Goal: Task Accomplishment & Management: Manage account settings

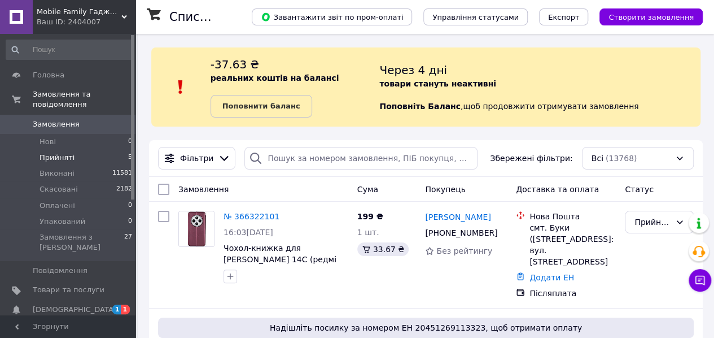
click at [73, 150] on li "Прийняті 5" at bounding box center [69, 158] width 139 height 16
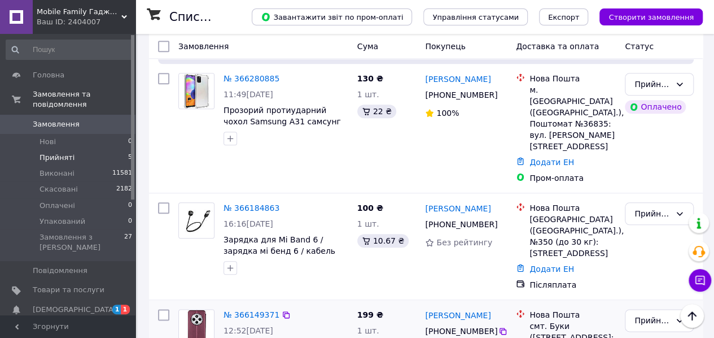
scroll to position [282, 0]
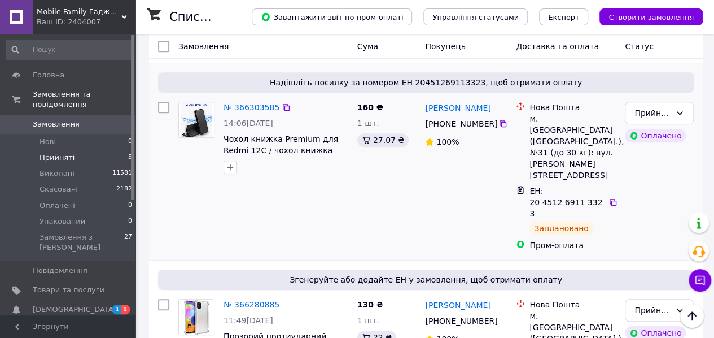
click at [681, 151] on div "Прийнято Оплачено" at bounding box center [660, 176] width 78 height 158
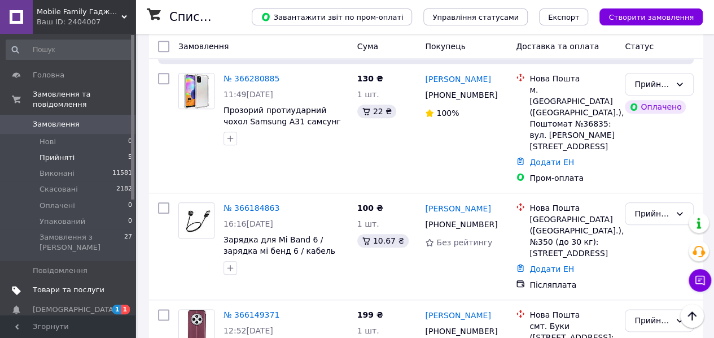
click at [117, 280] on link "Товари та послуги" at bounding box center [69, 289] width 139 height 19
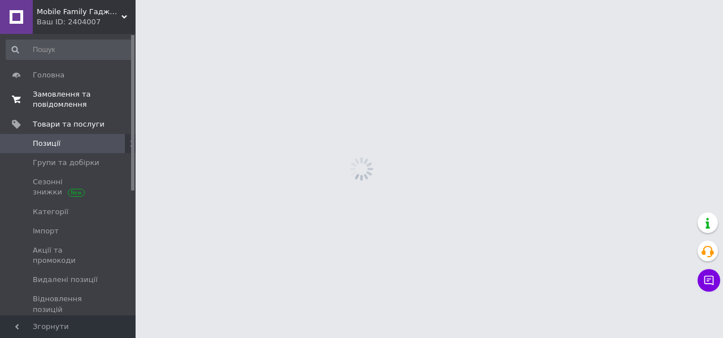
click at [78, 94] on span "Замовлення та повідомлення" at bounding box center [69, 99] width 72 height 20
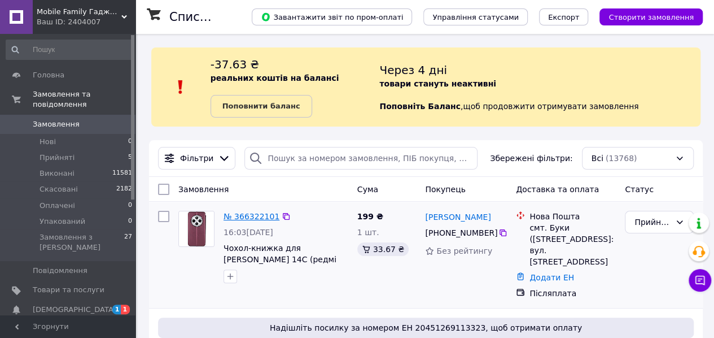
click at [239, 215] on link "№ 366322101" at bounding box center [252, 216] width 56 height 9
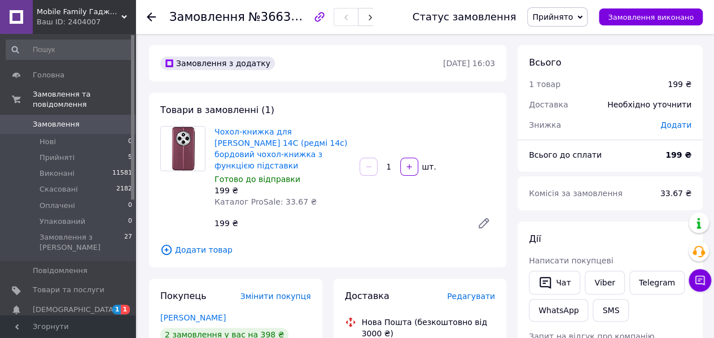
scroll to position [226, 0]
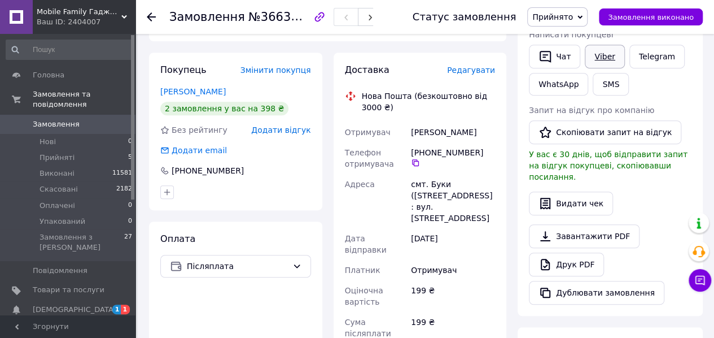
click at [610, 55] on link "Viber" at bounding box center [605, 57] width 40 height 24
click at [682, 88] on div "Чат Viber Telegram WhatsApp SMS" at bounding box center [610, 69] width 167 height 55
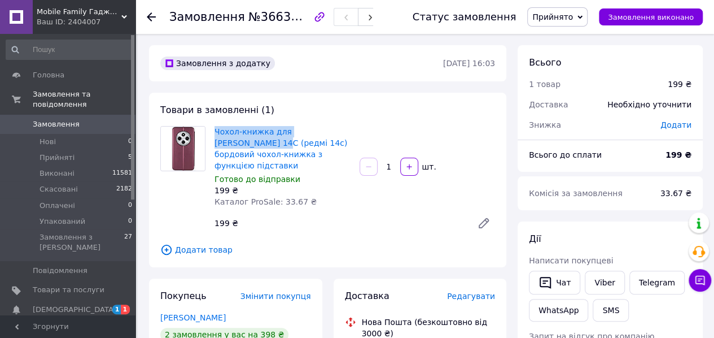
drag, startPoint x: 211, startPoint y: 128, endPoint x: 352, endPoint y: 119, distance: 142.0
click at [352, 119] on div "Товари в замовленні (1) Чохол-книжка для Xiaomi Redmi 14C (редмі 14с) бордовий …" at bounding box center [327, 180] width 357 height 175
copy link "Чохол-книжка для Xiaomi Redmi 14C"
click at [686, 69] on div "Всього 1 товар 199 ₴ Доставка Необхідно уточнити Знижка Додати" at bounding box center [610, 87] width 185 height 85
click at [105, 304] on span "1 1" at bounding box center [119, 309] width 31 height 10
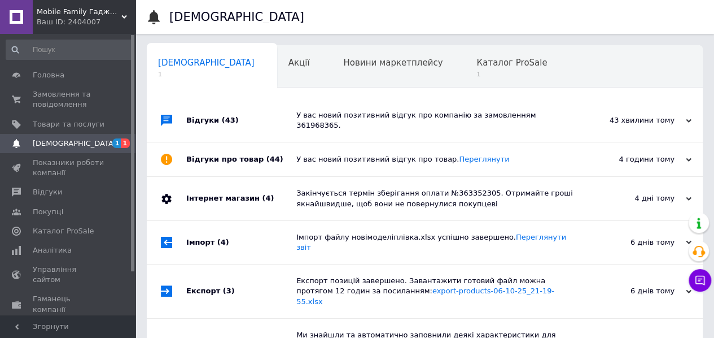
scroll to position [0, 3]
click at [67, 108] on span "Замовлення та повідомлення" at bounding box center [69, 99] width 72 height 20
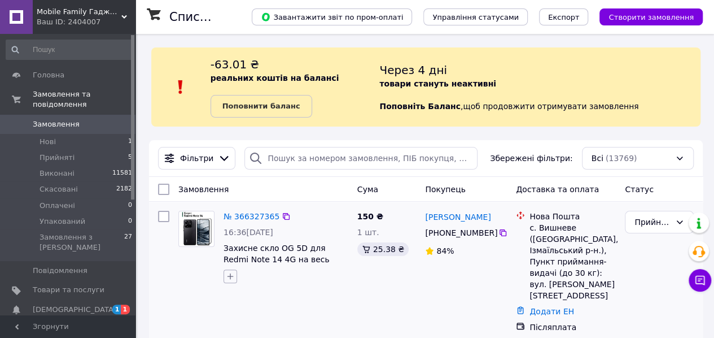
click at [225, 273] on button "button" at bounding box center [231, 276] width 14 height 14
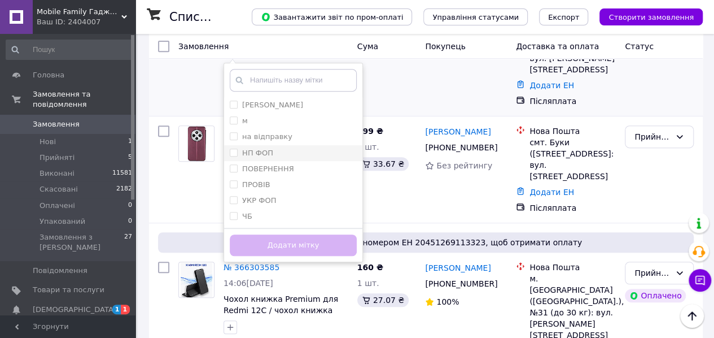
click at [287, 152] on div "НП ФОП" at bounding box center [293, 153] width 127 height 10
checkbox input "true"
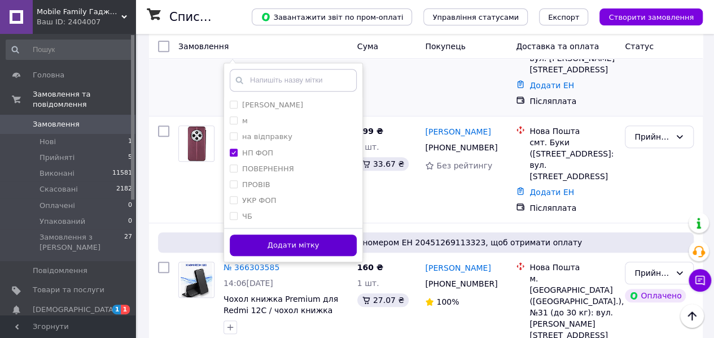
click at [276, 245] on button "Додати мітку" at bounding box center [293, 245] width 127 height 22
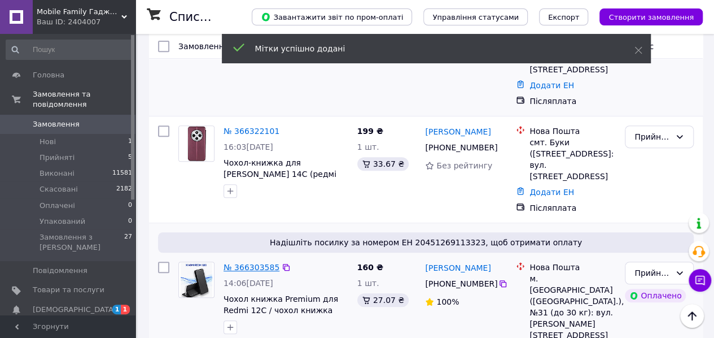
scroll to position [0, 0]
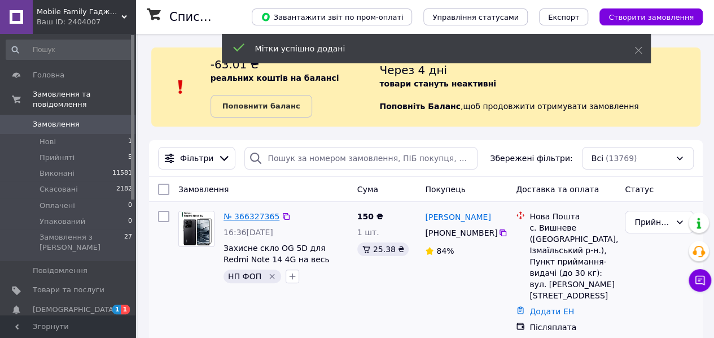
click at [271, 216] on link "№ 366327365" at bounding box center [252, 216] width 56 height 9
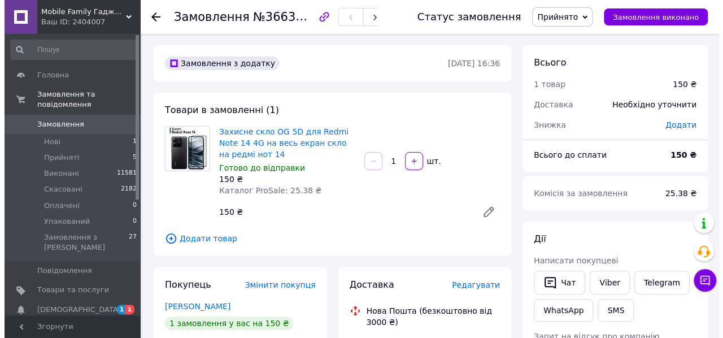
scroll to position [226, 0]
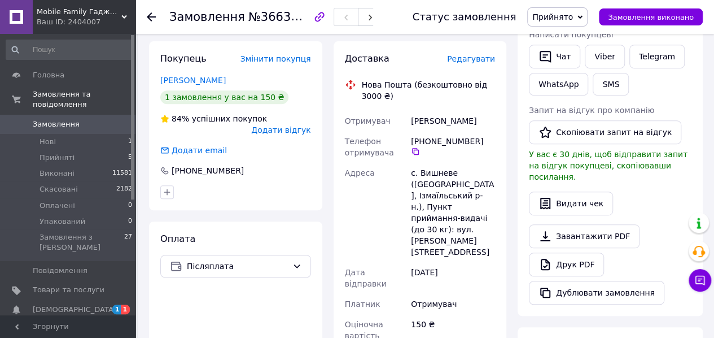
click at [486, 63] on span "Редагувати" at bounding box center [471, 58] width 48 height 9
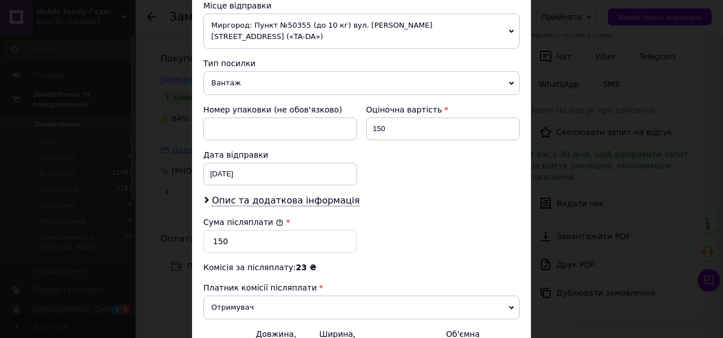
scroll to position [452, 0]
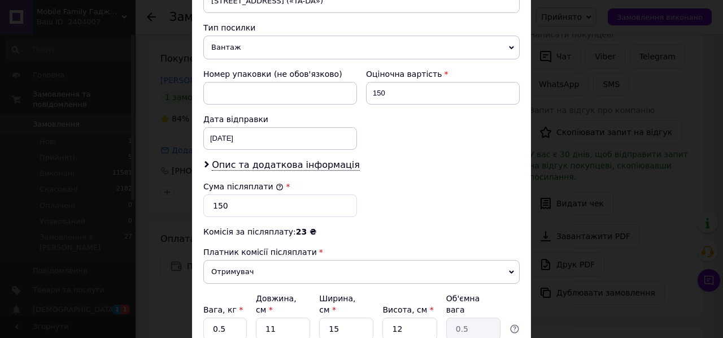
click at [242, 36] on span "Вантаж" at bounding box center [361, 48] width 316 height 24
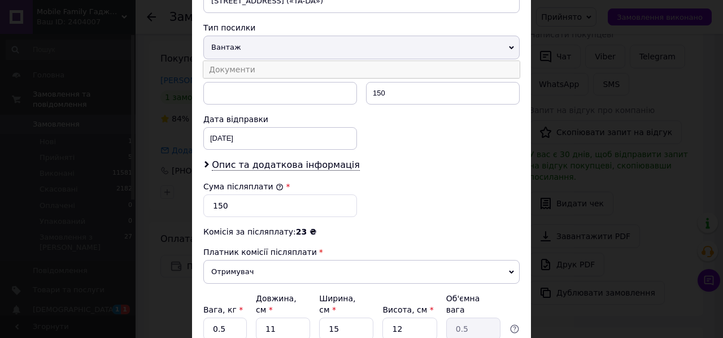
click at [242, 61] on li "Документи" at bounding box center [361, 69] width 316 height 17
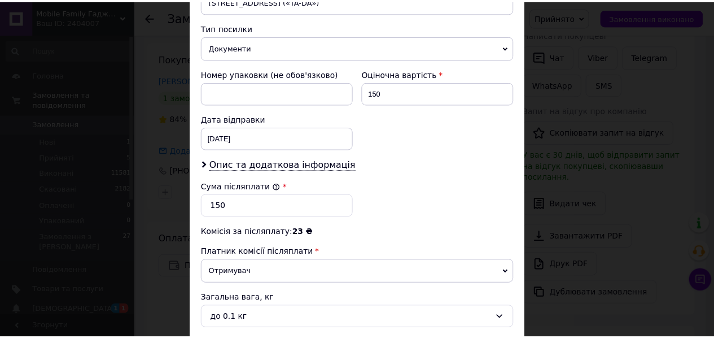
scroll to position [530, 0]
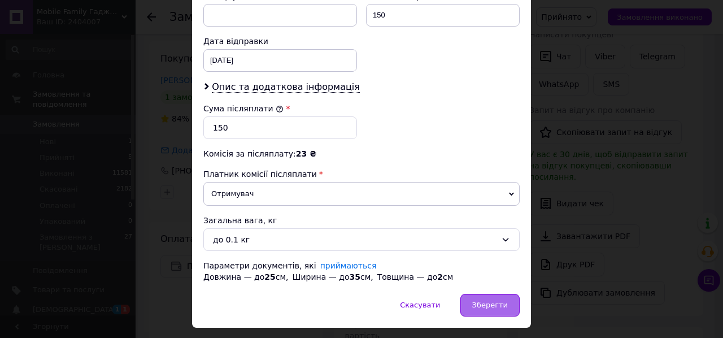
click at [488, 300] on span "Зберегти" at bounding box center [490, 304] width 36 height 8
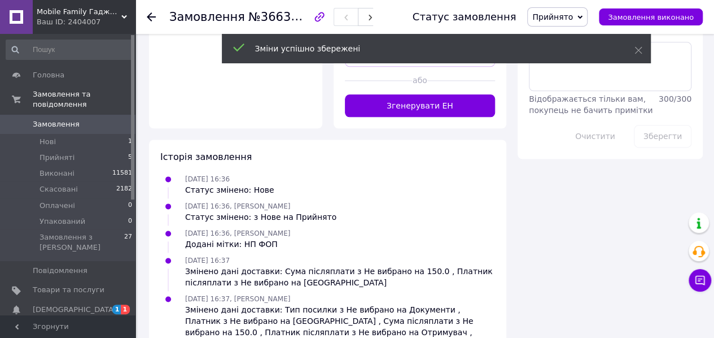
scroll to position [444, 0]
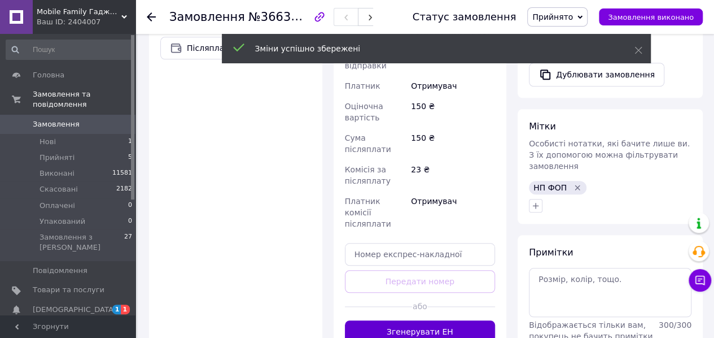
click at [425, 320] on button "Згенерувати ЕН" at bounding box center [420, 331] width 151 height 23
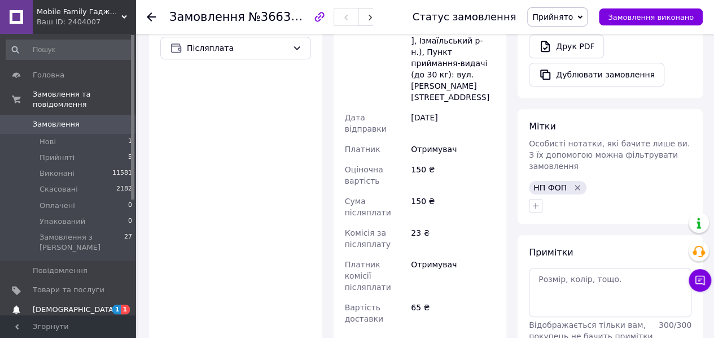
click at [104, 304] on span "1 1" at bounding box center [119, 309] width 31 height 10
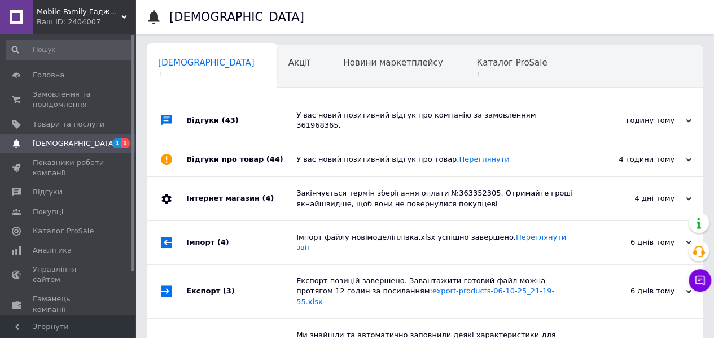
scroll to position [0, 3]
click at [90, 101] on span "Замовлення та повідомлення" at bounding box center [69, 99] width 72 height 20
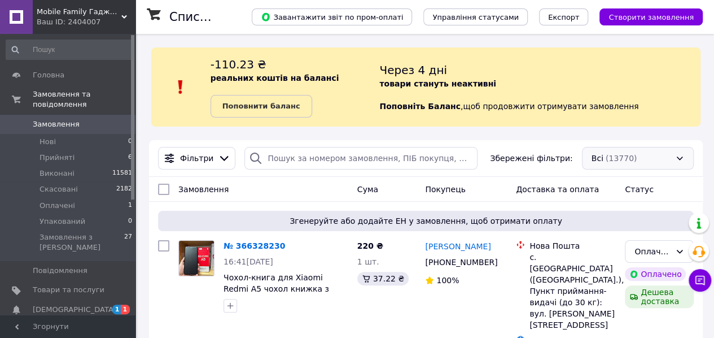
click at [668, 158] on div "Всі (13770)" at bounding box center [638, 158] width 112 height 23
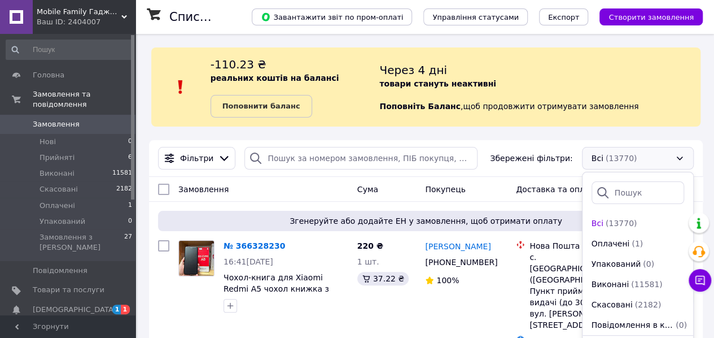
click at [668, 158] on div "Всі (13770)" at bounding box center [638, 158] width 112 height 23
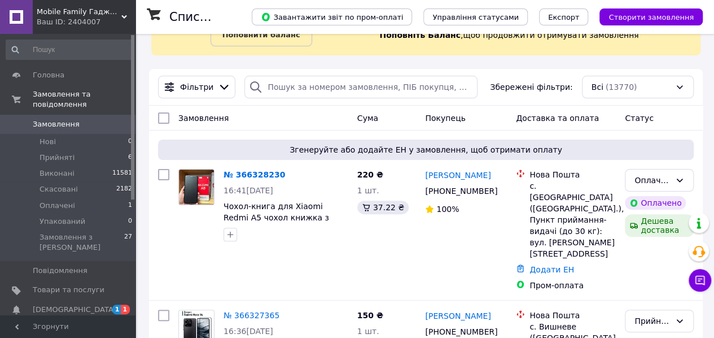
scroll to position [118, 0]
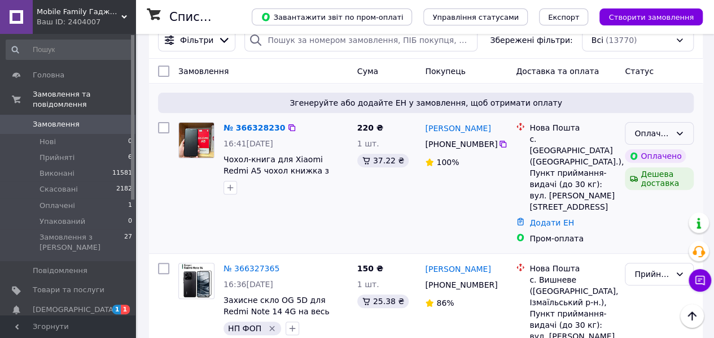
click at [668, 129] on div "Оплачено" at bounding box center [653, 133] width 36 height 12
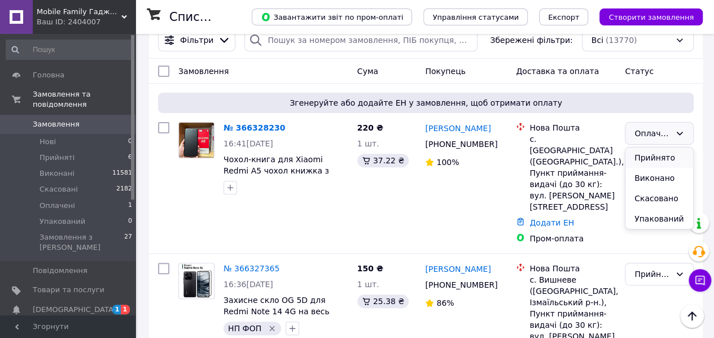
click at [662, 160] on li "Прийнято" at bounding box center [660, 157] width 68 height 20
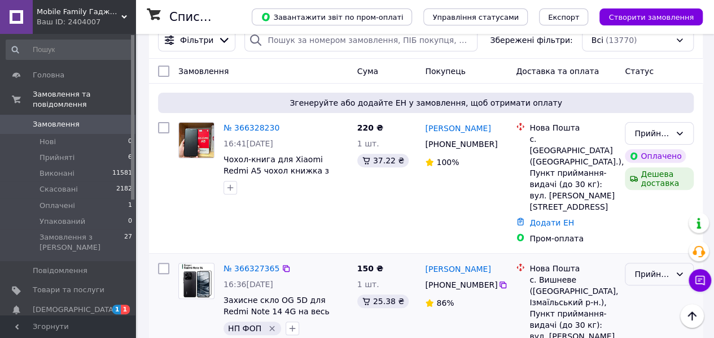
click at [652, 268] on div "Прийнято" at bounding box center [653, 274] width 36 height 12
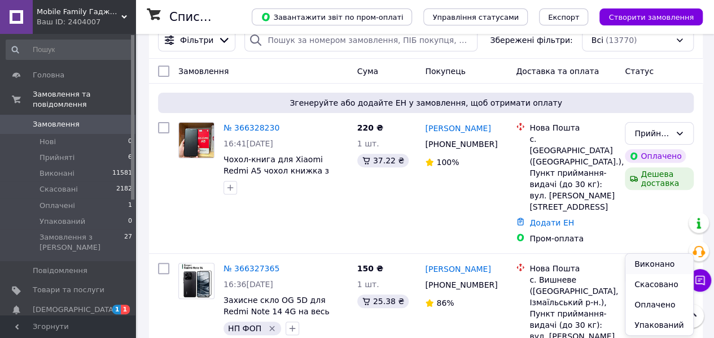
click at [651, 259] on li "Виконано" at bounding box center [660, 264] width 68 height 20
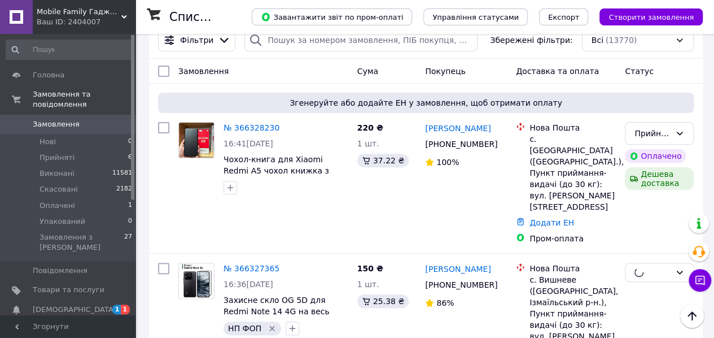
scroll to position [344, 0]
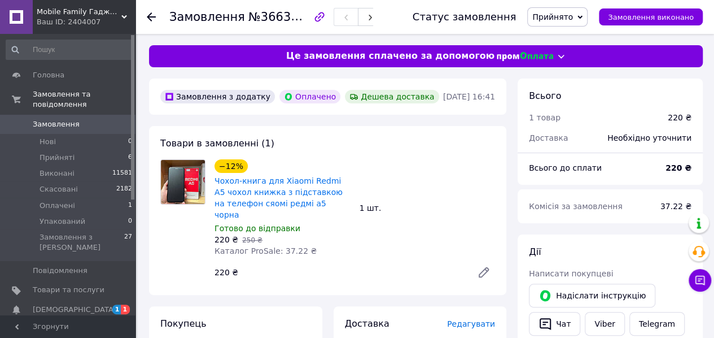
click at [649, 101] on div "Всього" at bounding box center [610, 96] width 163 height 13
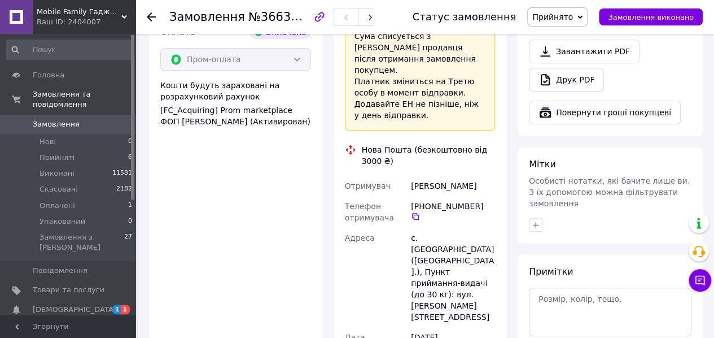
scroll to position [678, 0]
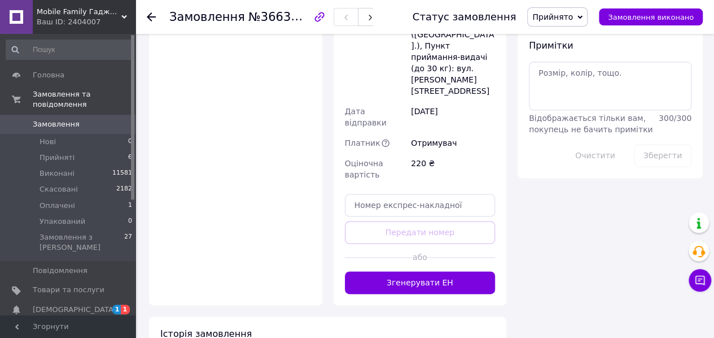
click at [442, 271] on button "Згенерувати ЕН" at bounding box center [420, 282] width 151 height 23
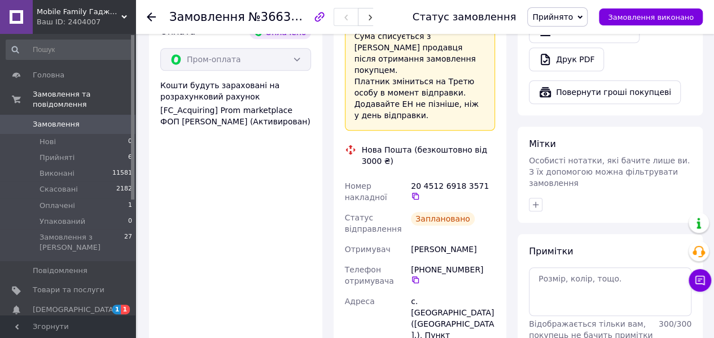
scroll to position [226, 0]
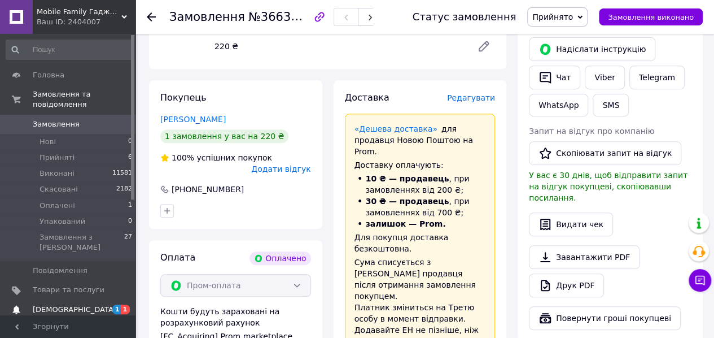
click at [91, 304] on span "[DEMOGRAPHIC_DATA]" at bounding box center [69, 309] width 72 height 10
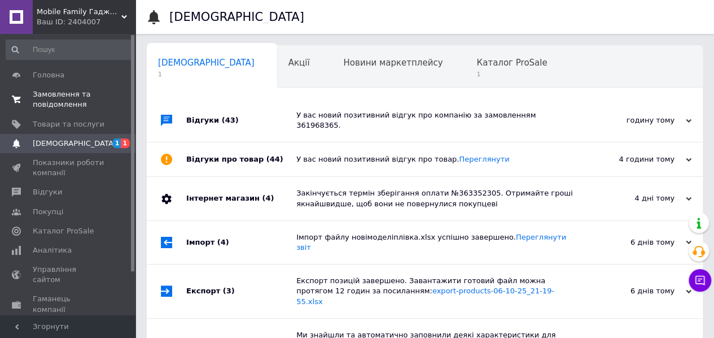
scroll to position [0, 3]
click at [71, 91] on span "Замовлення та повідомлення" at bounding box center [69, 99] width 72 height 20
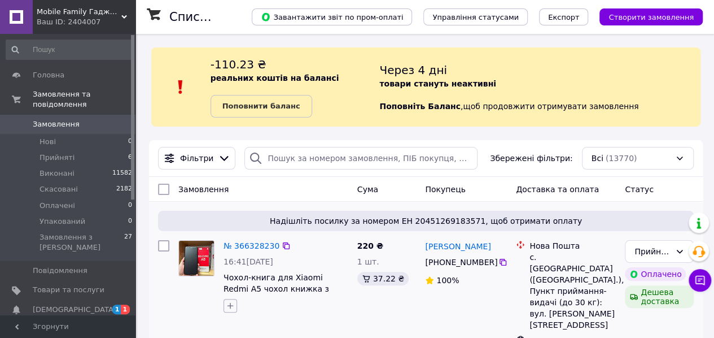
click at [229, 299] on button "button" at bounding box center [231, 306] width 14 height 14
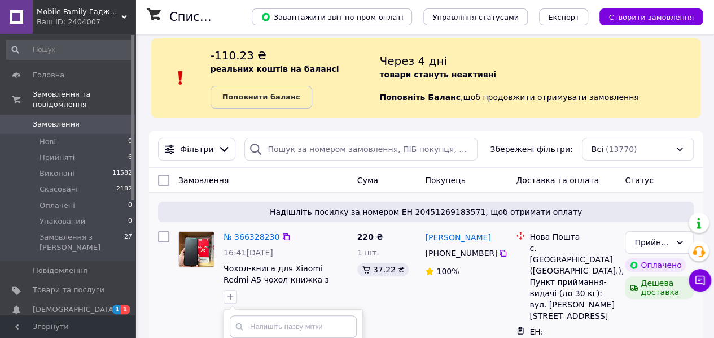
scroll to position [235, 0]
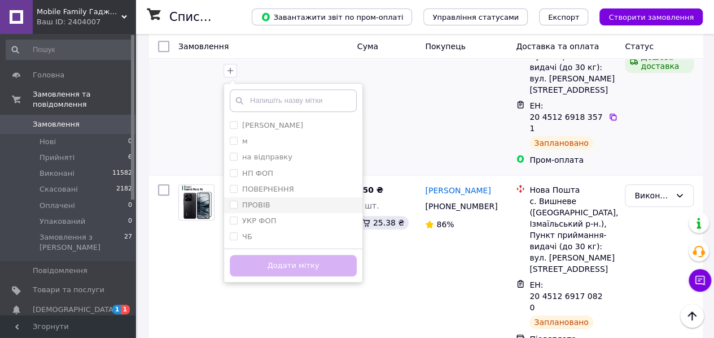
click at [264, 197] on li "ПОВЕРНЕННЯ" at bounding box center [293, 189] width 138 height 16
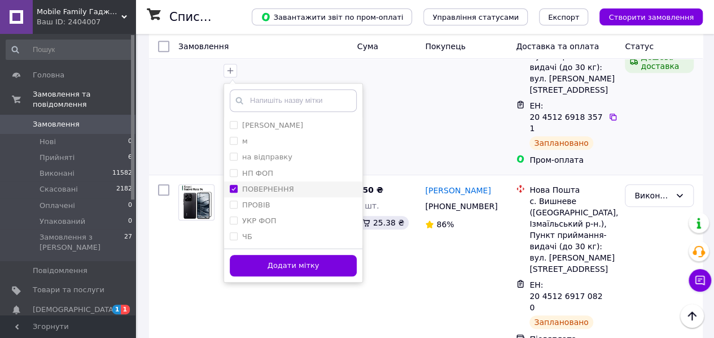
click at [268, 186] on label "ПОВЕРНЕННЯ" at bounding box center [268, 189] width 52 height 8
click at [274, 197] on li "ПОВЕРНЕННЯ" at bounding box center [293, 189] width 138 height 16
click at [277, 195] on li "ПОВЕРНЕННЯ" at bounding box center [293, 189] width 138 height 16
checkbox input "false"
click at [273, 204] on div "ПРОВІВ" at bounding box center [293, 205] width 127 height 10
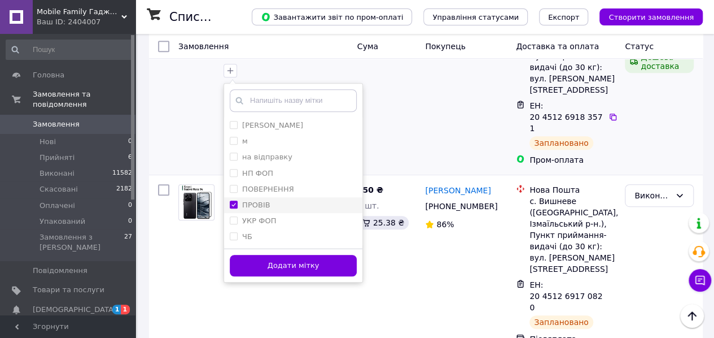
checkbox input "true"
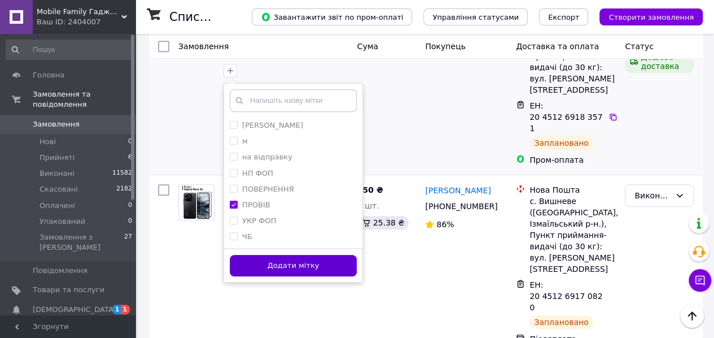
click at [282, 256] on button "Додати мітку" at bounding box center [293, 266] width 127 height 22
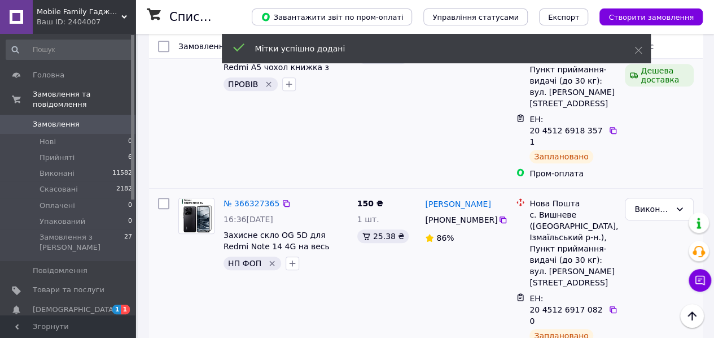
scroll to position [9, 0]
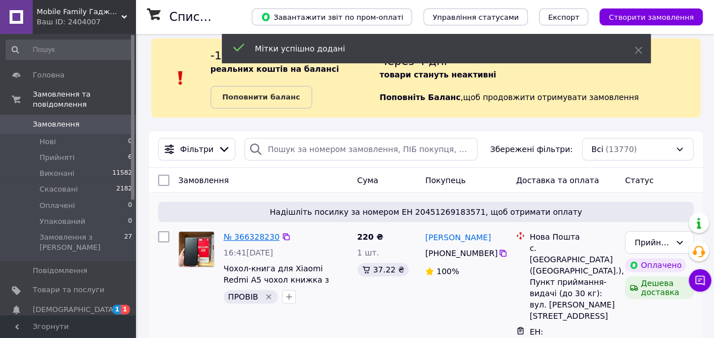
click at [262, 239] on link "№ 366328230" at bounding box center [252, 236] width 56 height 9
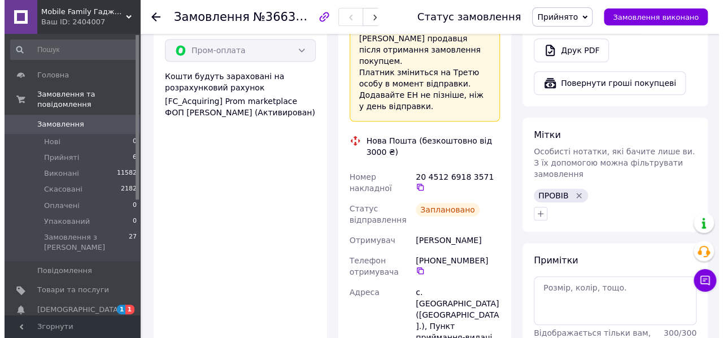
scroll to position [235, 0]
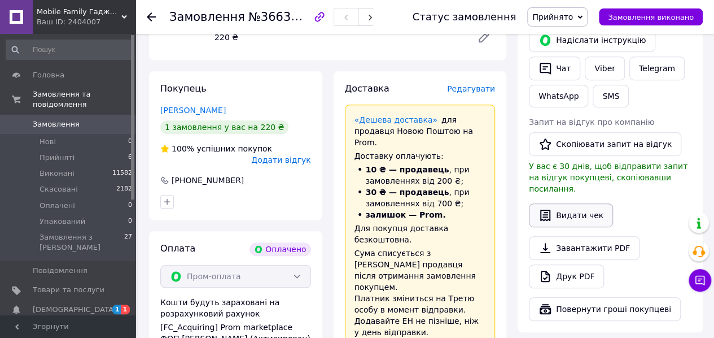
click at [558, 203] on button "Видати чек" at bounding box center [571, 215] width 84 height 24
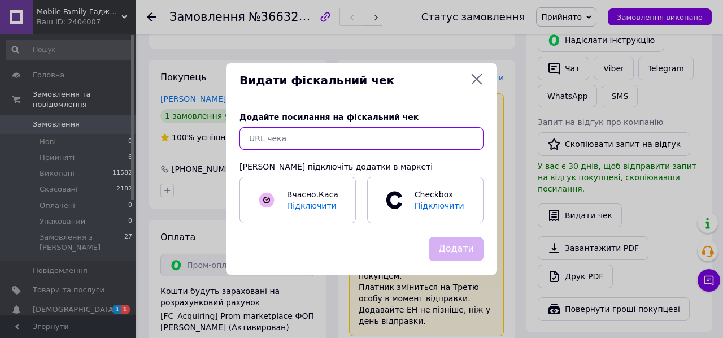
paste input "[URL][DOMAIN_NAME]"
type input "[URL][DOMAIN_NAME]"
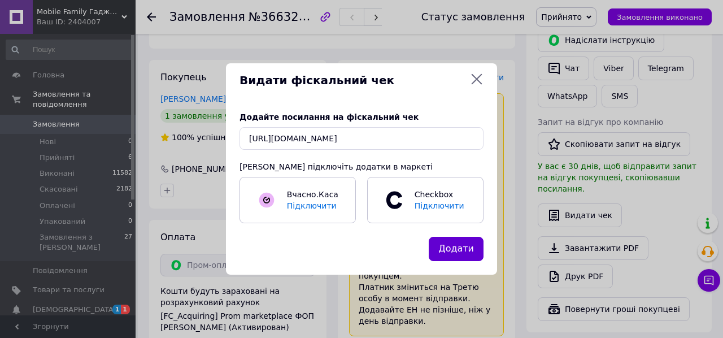
click at [460, 246] on button "Додати" at bounding box center [456, 249] width 55 height 24
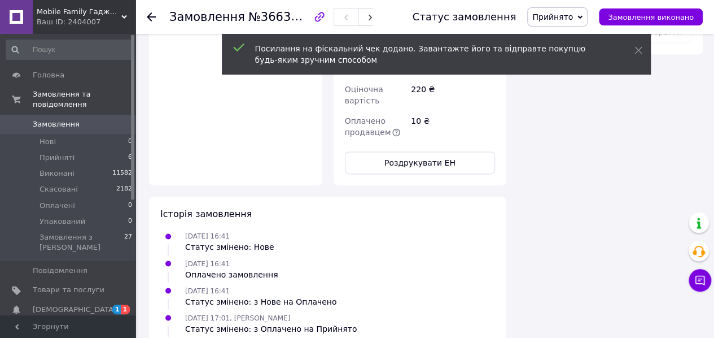
scroll to position [0, 0]
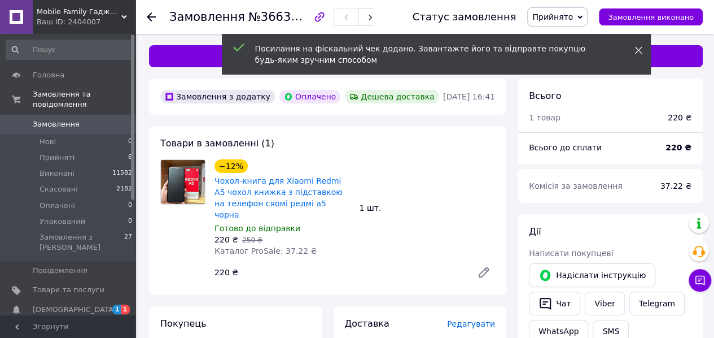
click at [639, 48] on icon at bounding box center [639, 50] width 8 height 8
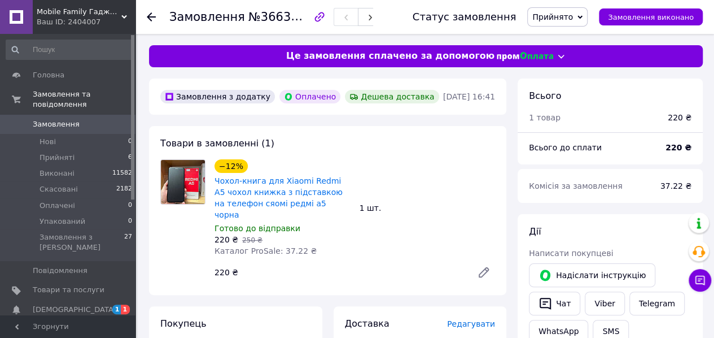
click at [551, 12] on span "Прийнято" at bounding box center [553, 16] width 41 height 9
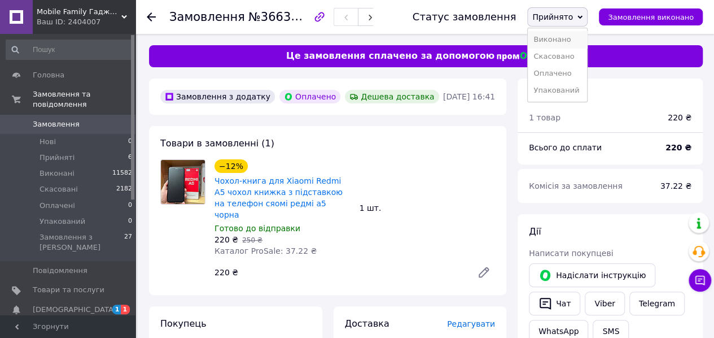
click at [564, 34] on li "Виконано" at bounding box center [557, 39] width 59 height 17
